Goal: Transaction & Acquisition: Purchase product/service

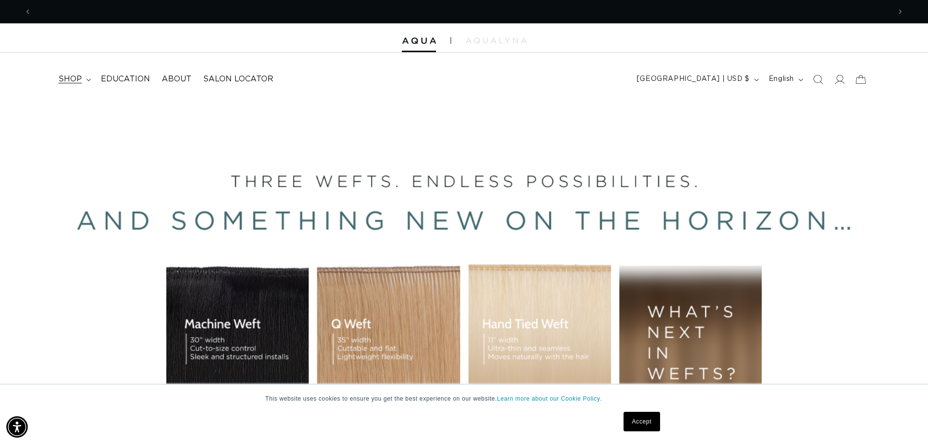
scroll to position [0, 1717]
click at [89, 81] on icon at bounding box center [88, 79] width 5 height 3
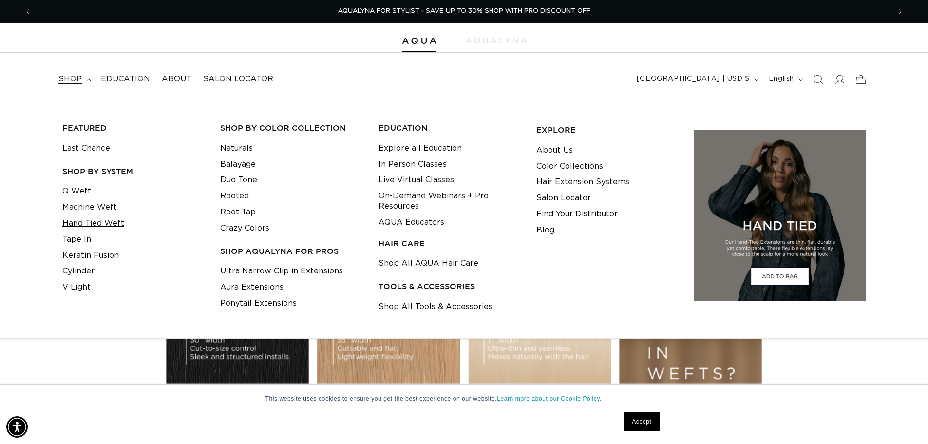
click at [101, 222] on link "Hand Tied Weft" at bounding box center [93, 223] width 62 height 16
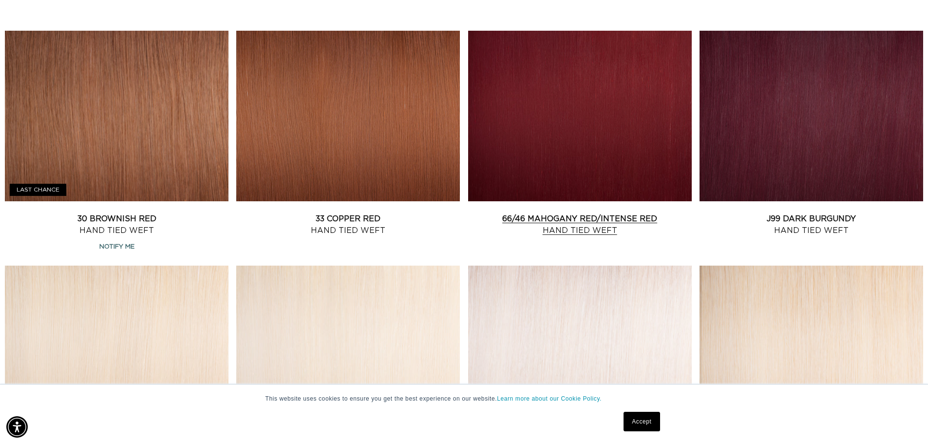
scroll to position [0, 858]
click at [879, 213] on link "J99 Dark Burgundy Hand Tied Weft" at bounding box center [810, 224] width 223 height 23
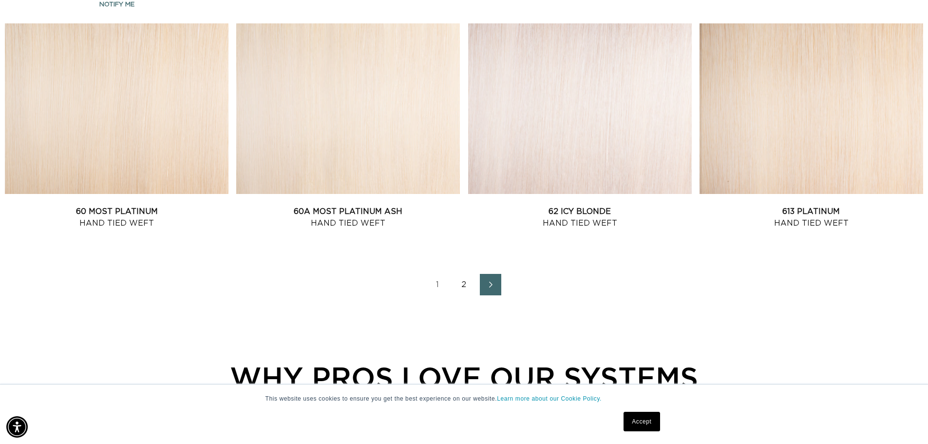
scroll to position [1315, 0]
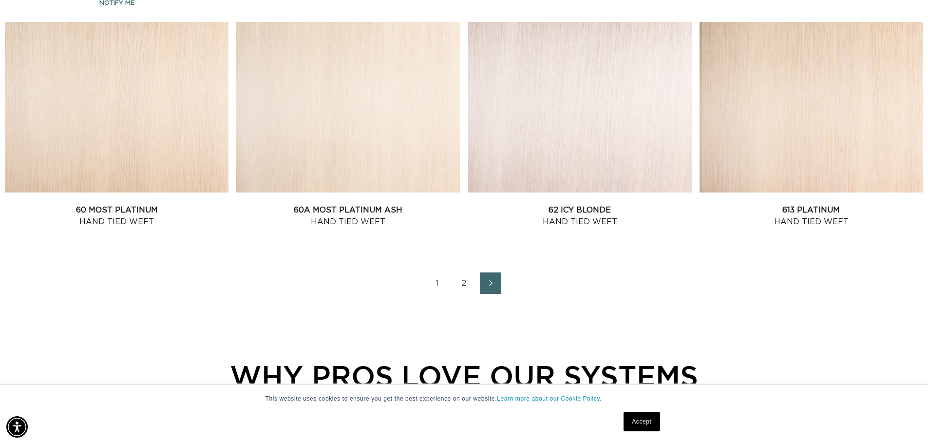
click at [466, 279] on link "2" at bounding box center [463, 282] width 21 height 21
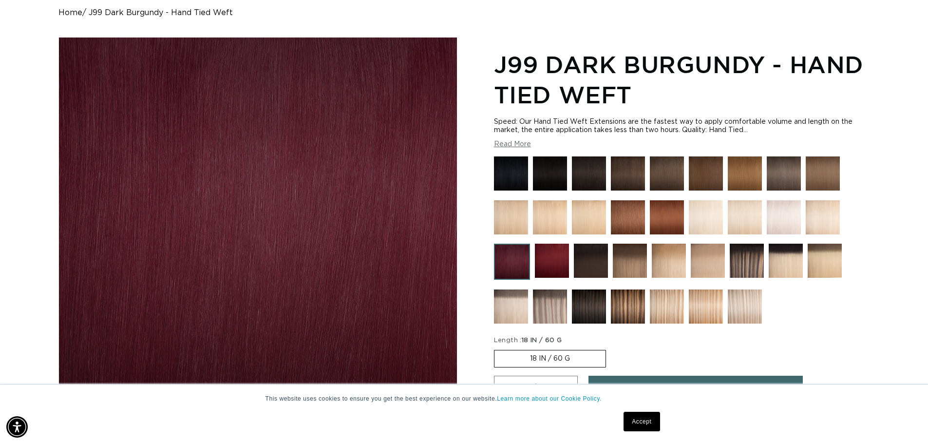
scroll to position [0, 858]
click at [554, 264] on img at bounding box center [552, 260] width 34 height 34
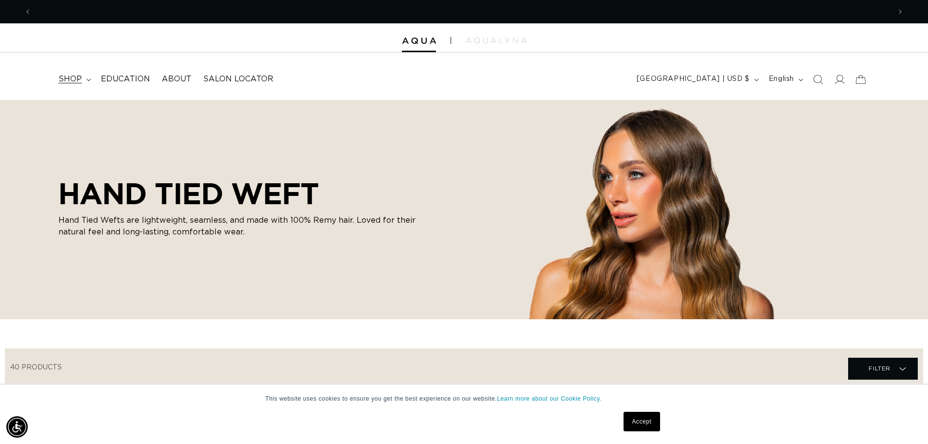
click at [87, 83] on summary "shop" at bounding box center [74, 79] width 42 height 22
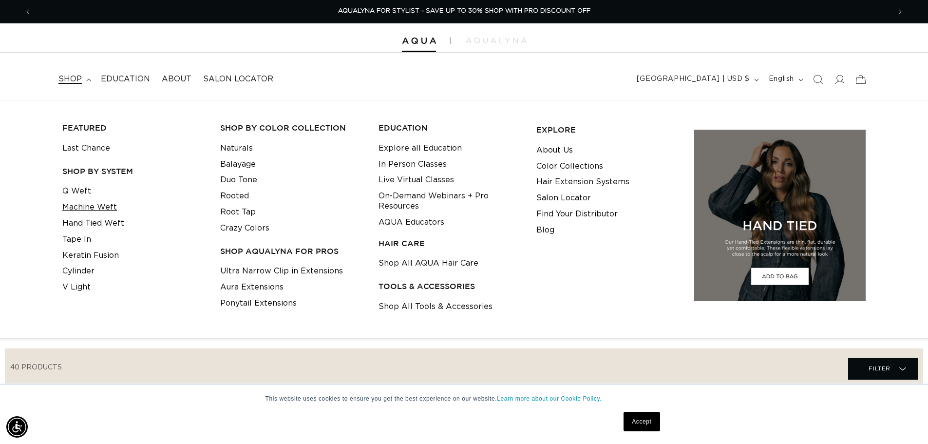
click at [103, 203] on link "Machine Weft" at bounding box center [89, 207] width 55 height 16
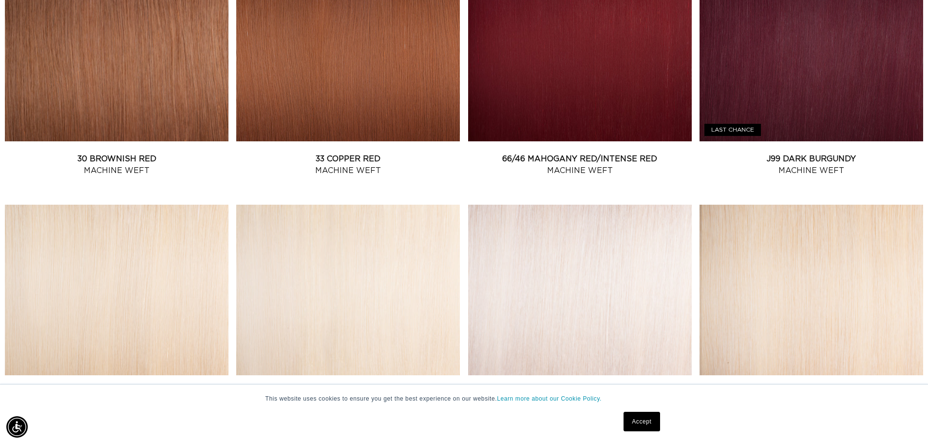
scroll to position [1266, 0]
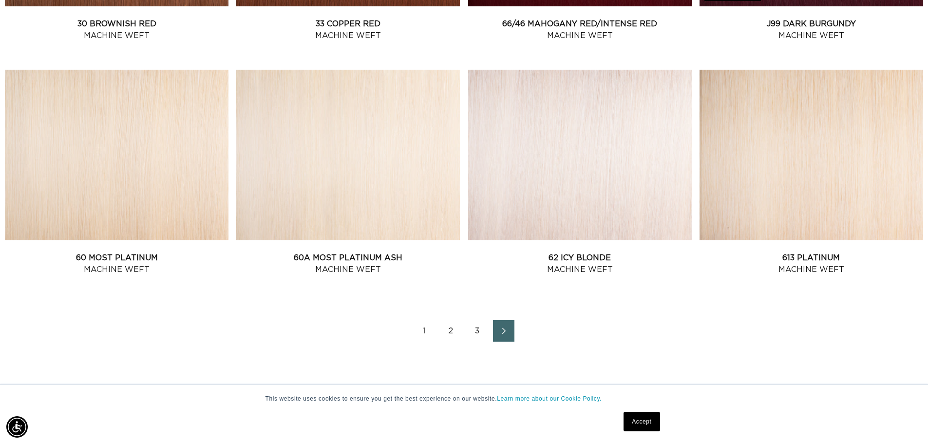
click at [501, 326] on span "Next page" at bounding box center [503, 331] width 6 height 12
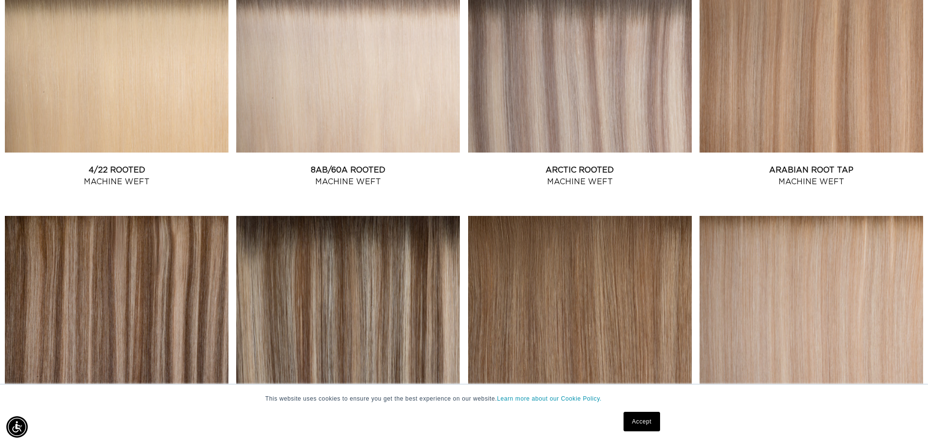
scroll to position [1412, 0]
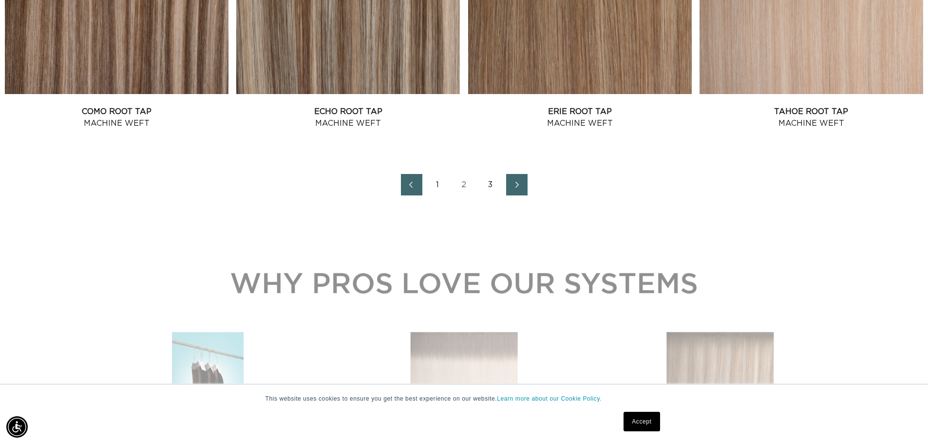
click at [488, 186] on link "3" at bounding box center [490, 184] width 21 height 21
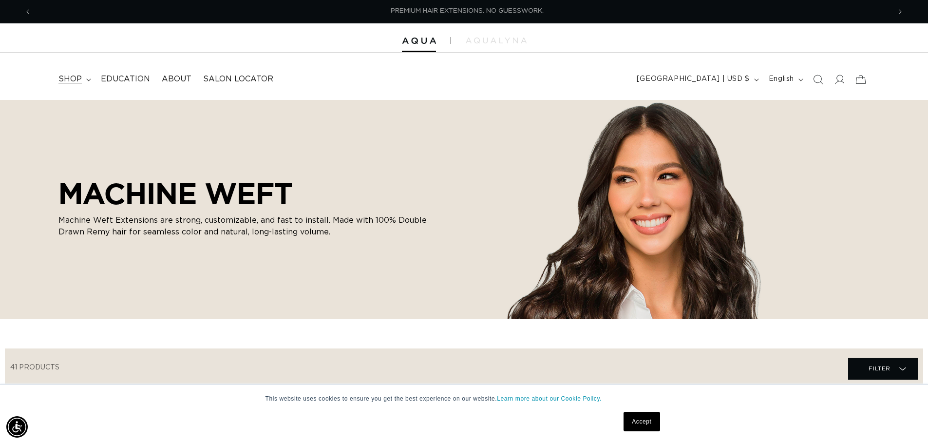
scroll to position [0, 858]
click at [72, 78] on span "shop" at bounding box center [69, 79] width 23 height 10
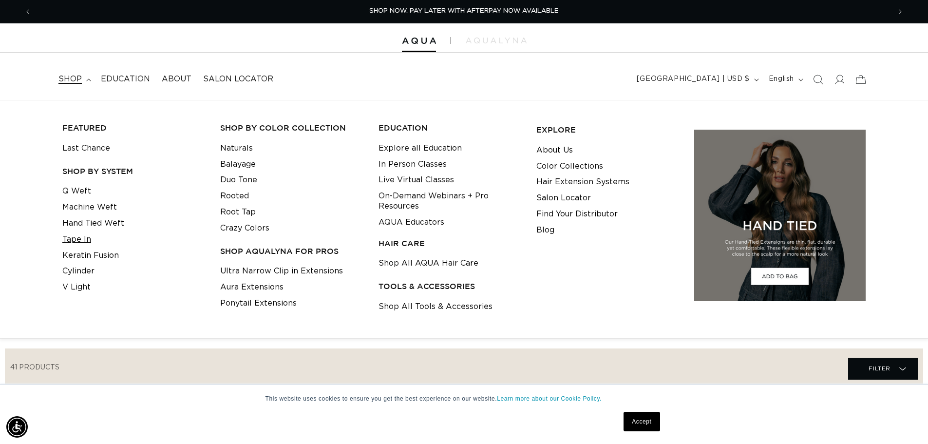
click at [89, 237] on link "Tape In" at bounding box center [76, 239] width 29 height 16
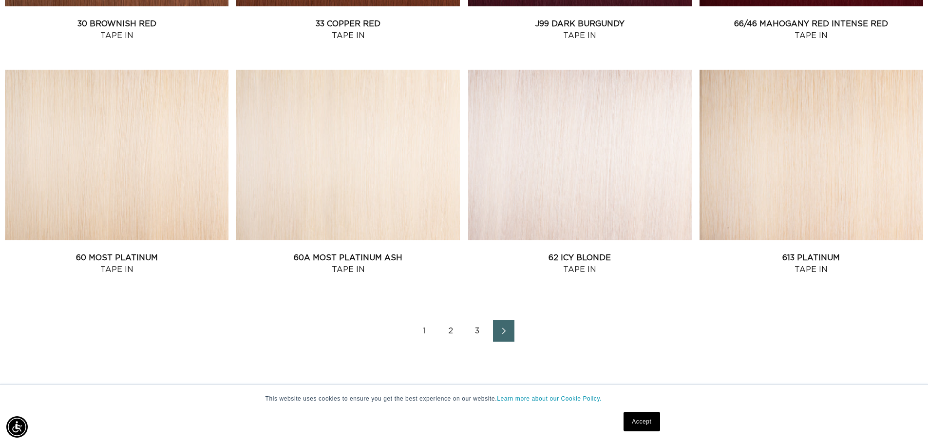
scroll to position [0, 858]
click at [493, 332] on link "Next page" at bounding box center [503, 330] width 21 height 21
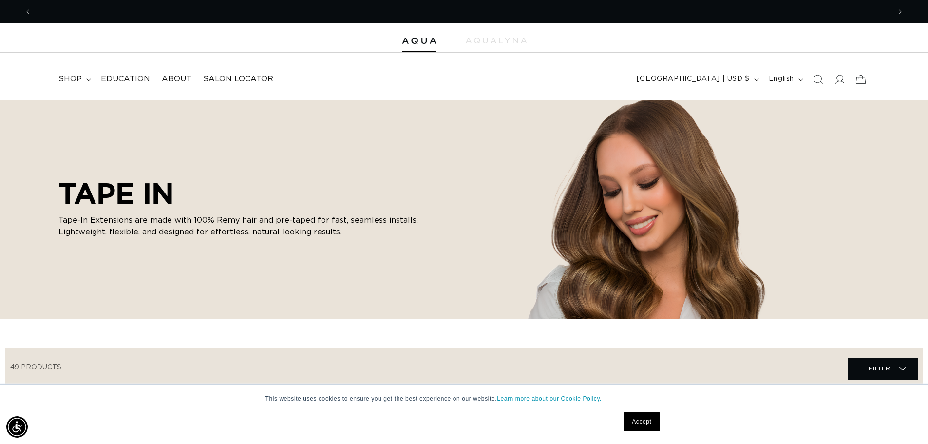
scroll to position [0, 858]
click at [89, 82] on summary "shop" at bounding box center [74, 79] width 42 height 22
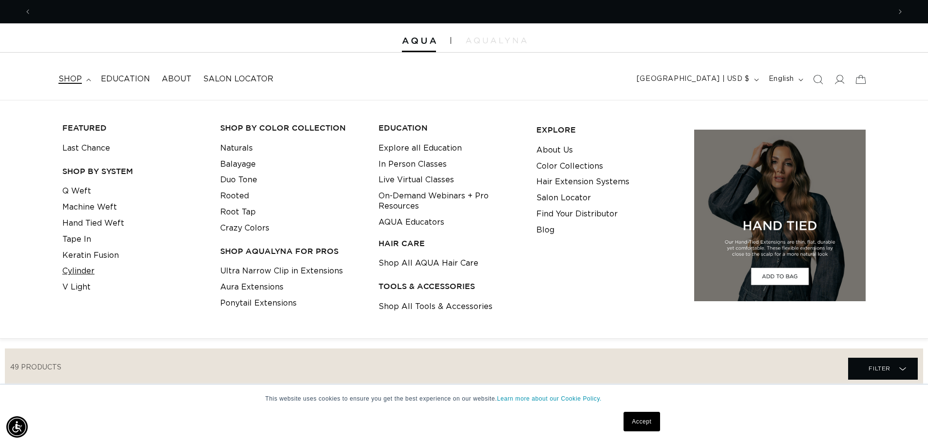
scroll to position [0, 1717]
click at [247, 232] on link "Crazy Colors" at bounding box center [244, 228] width 49 height 16
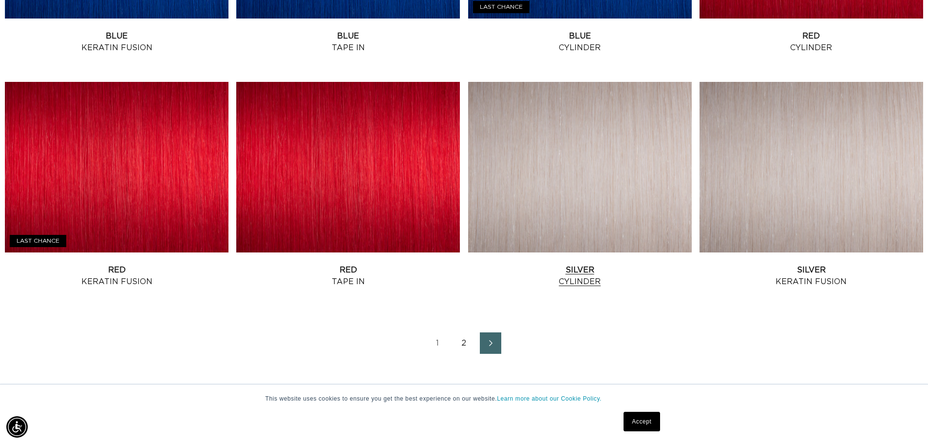
scroll to position [1315, 0]
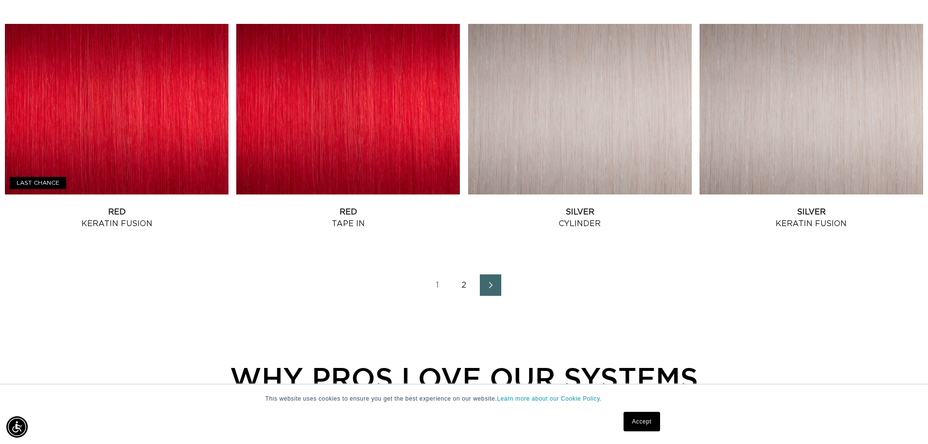
click at [480, 286] on link "Next page" at bounding box center [490, 284] width 21 height 21
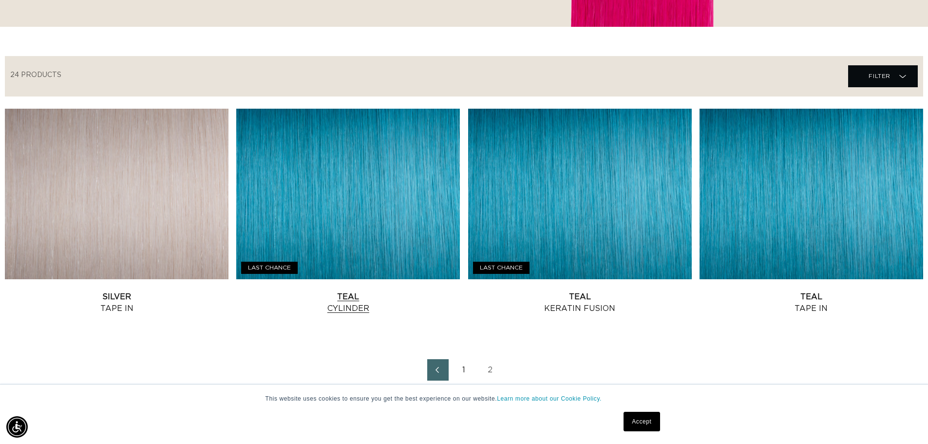
scroll to position [0, 858]
click at [332, 303] on link "Teal Cylinder" at bounding box center [347, 302] width 223 height 23
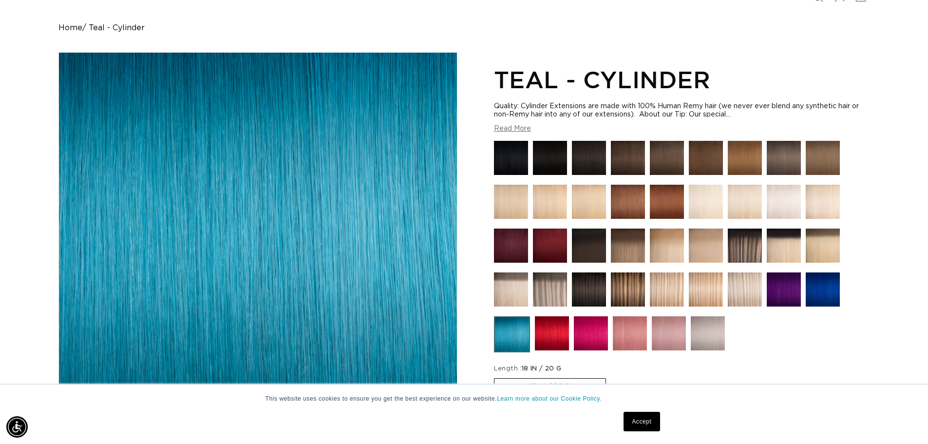
scroll to position [243, 0]
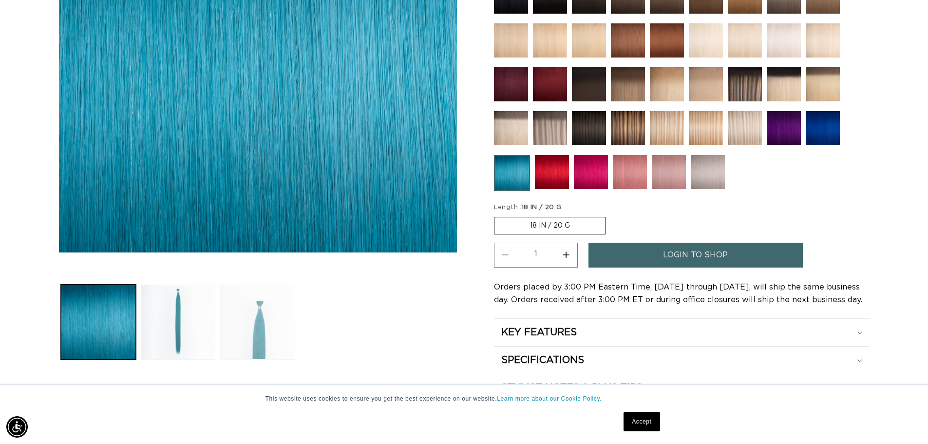
click at [242, 342] on button "Load image 3 in gallery view" at bounding box center [257, 321] width 75 height 75
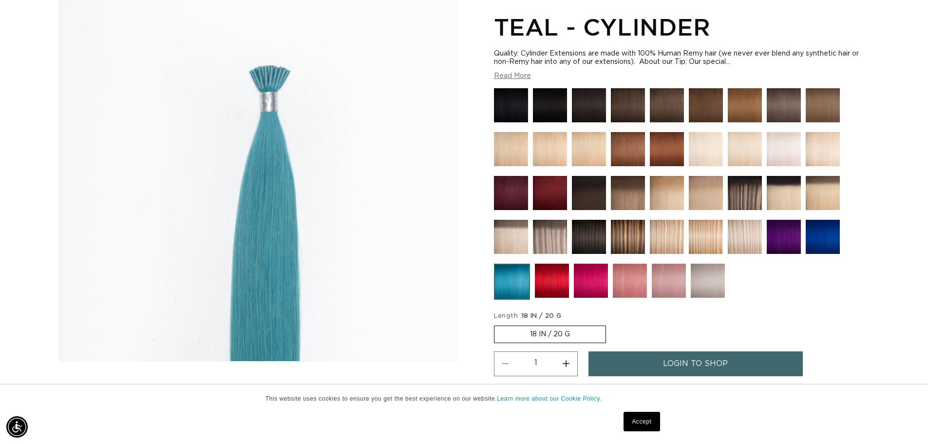
scroll to position [134, 0]
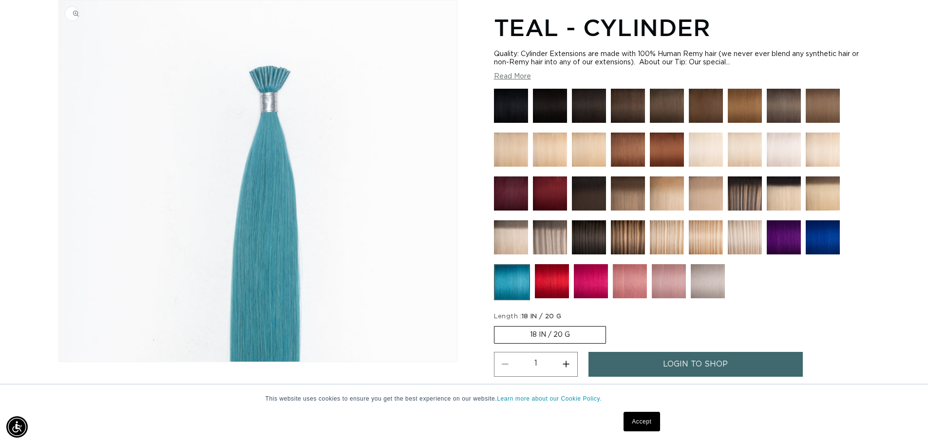
click at [278, 82] on img "Gallery Viewer" at bounding box center [258, 180] width 398 height 361
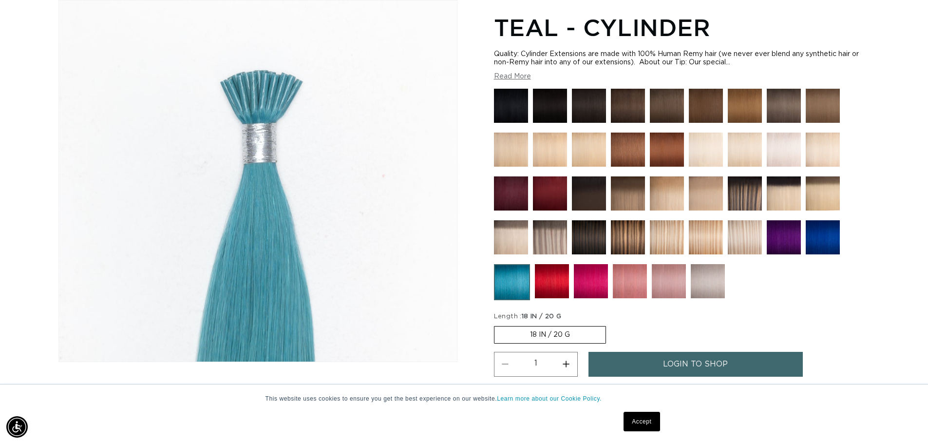
scroll to position [0, 0]
click at [278, 82] on div "Gallery Viewer" at bounding box center [258, 180] width 398 height 361
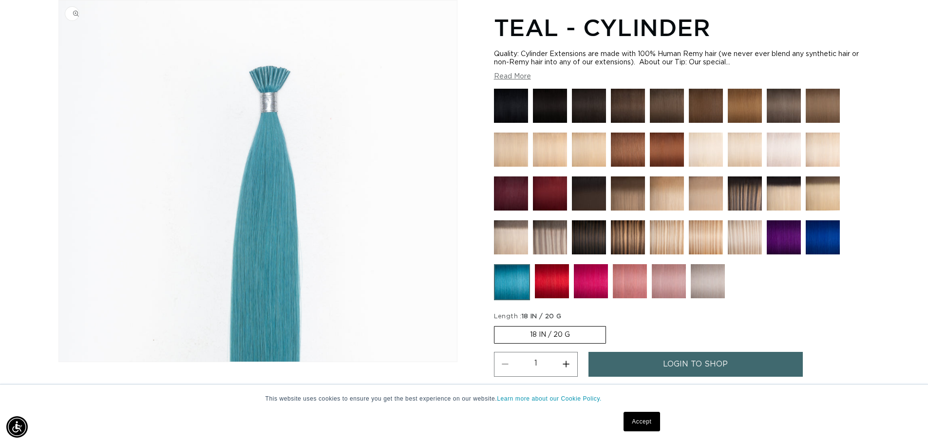
click at [278, 82] on img "Gallery Viewer" at bounding box center [258, 180] width 398 height 361
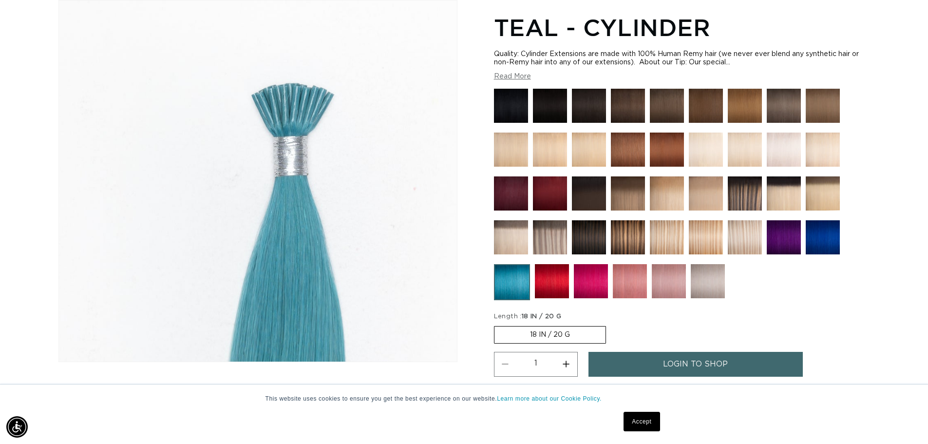
scroll to position [0, 858]
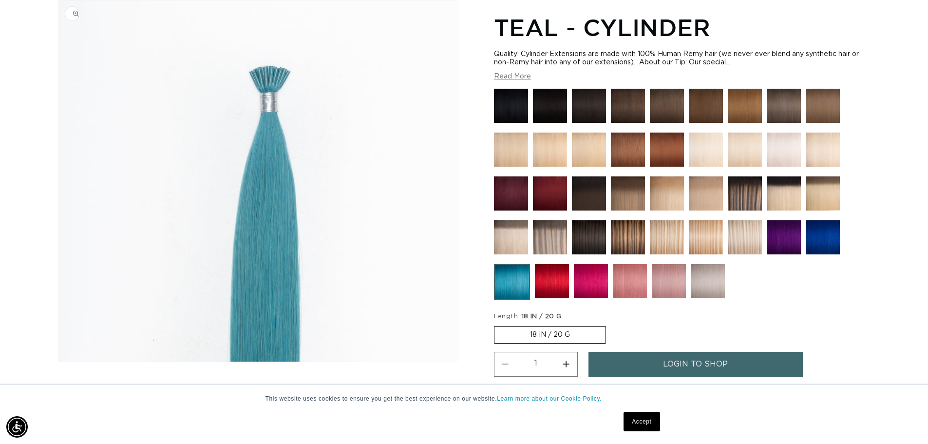
click at [558, 291] on img at bounding box center [552, 281] width 34 height 34
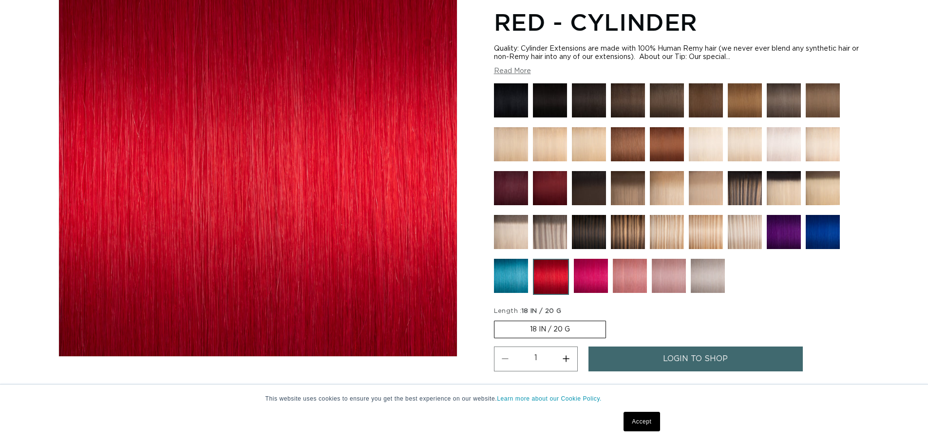
scroll to position [292, 0]
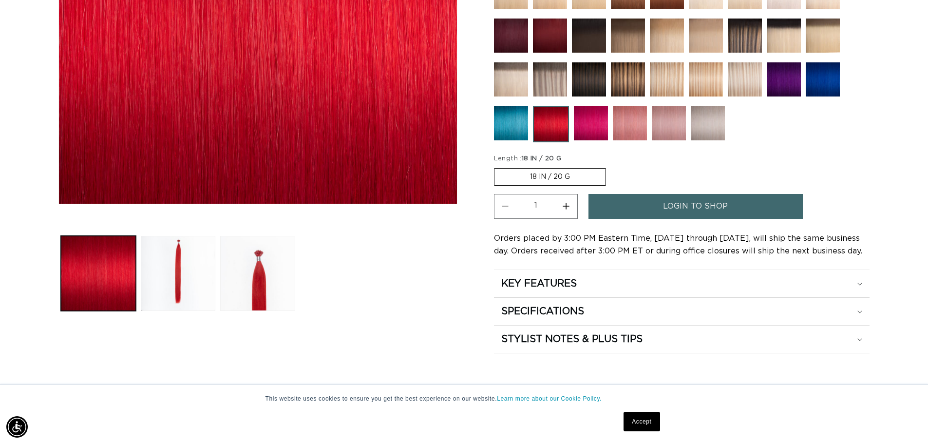
click at [785, 76] on img at bounding box center [783, 79] width 34 height 34
